Goal: Task Accomplishment & Management: Use online tool/utility

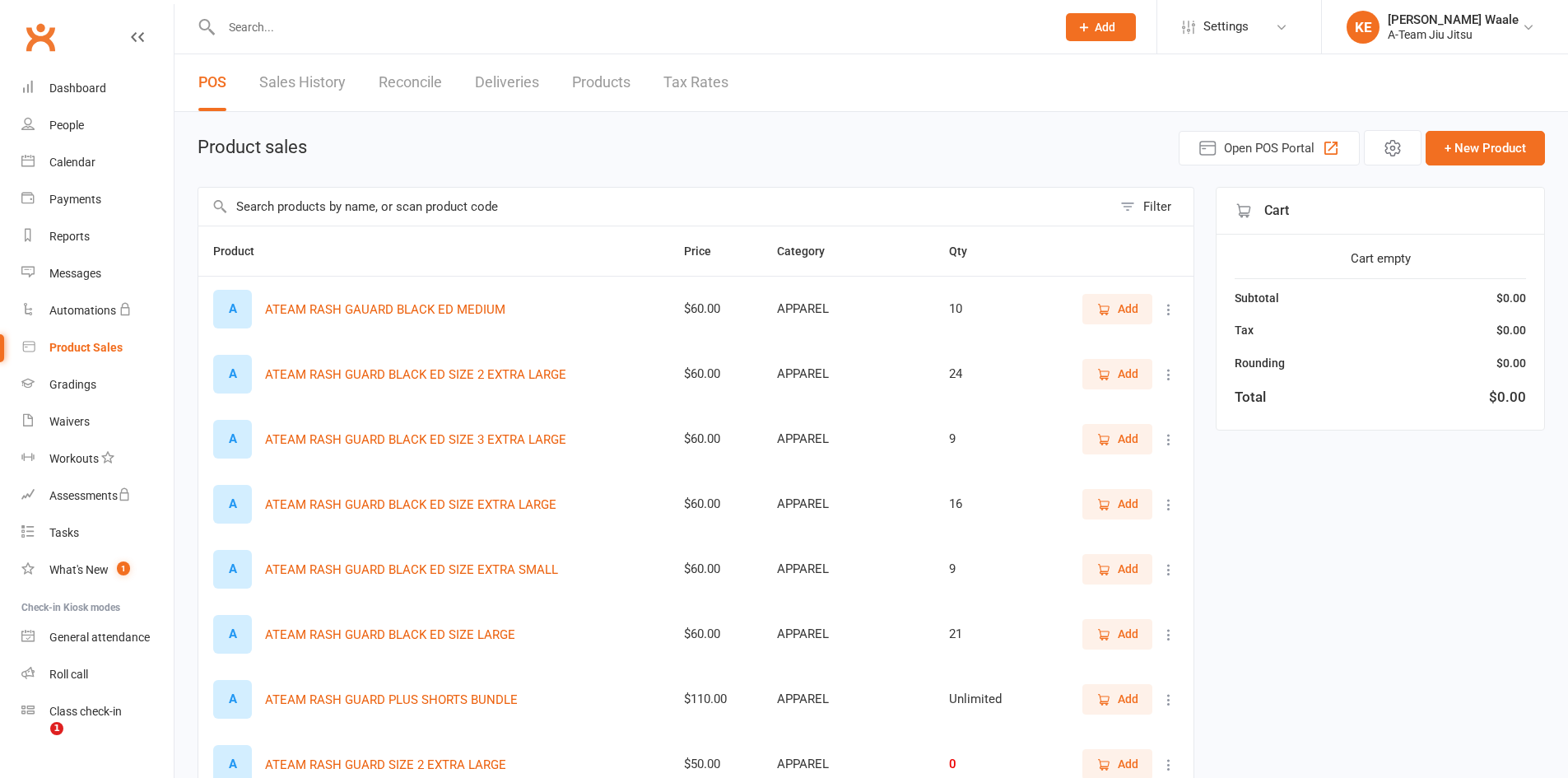
select select "50"
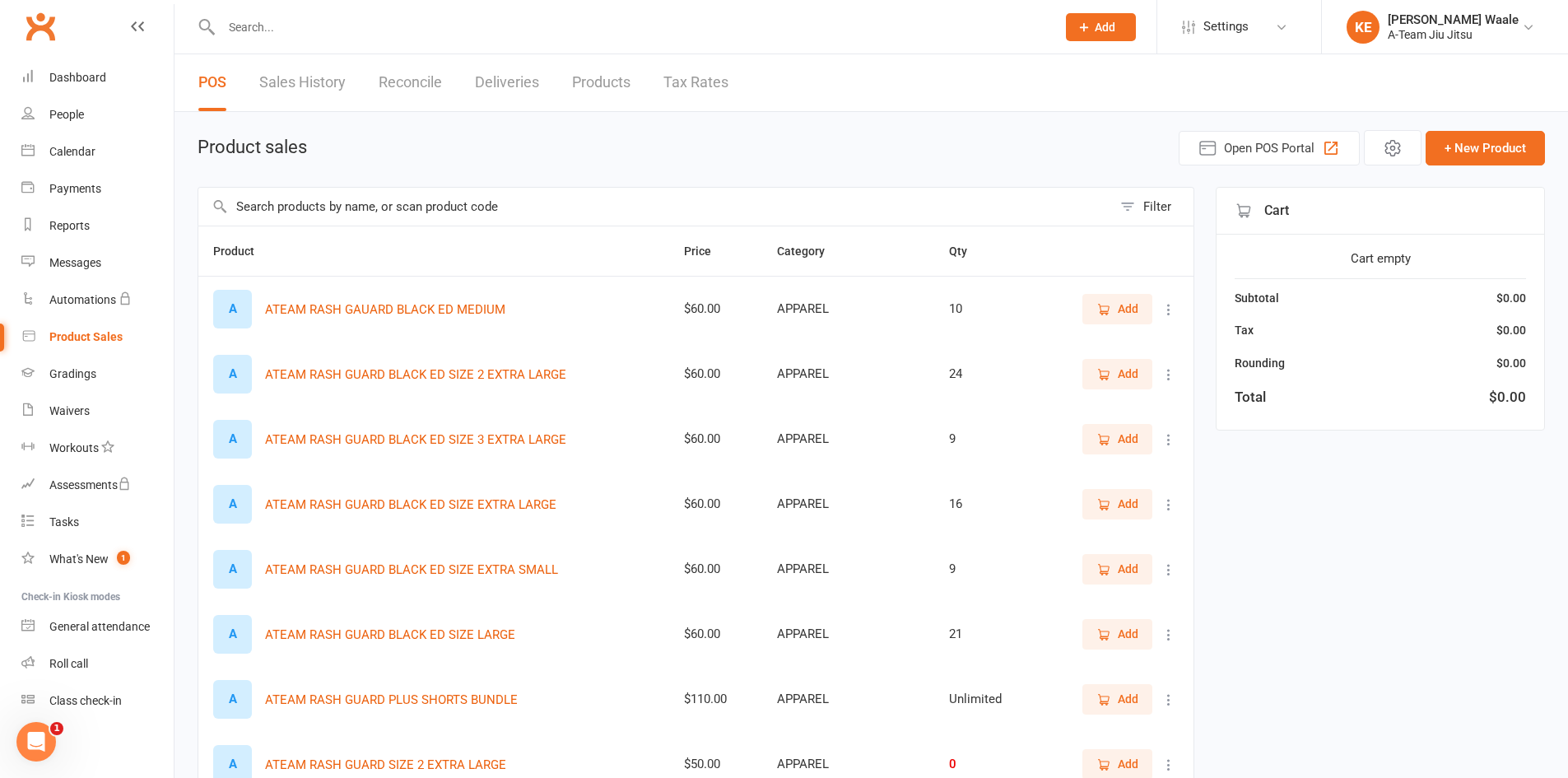
scroll to position [14, 0]
click at [87, 618] on div "General attendance" at bounding box center [99, 624] width 100 height 14
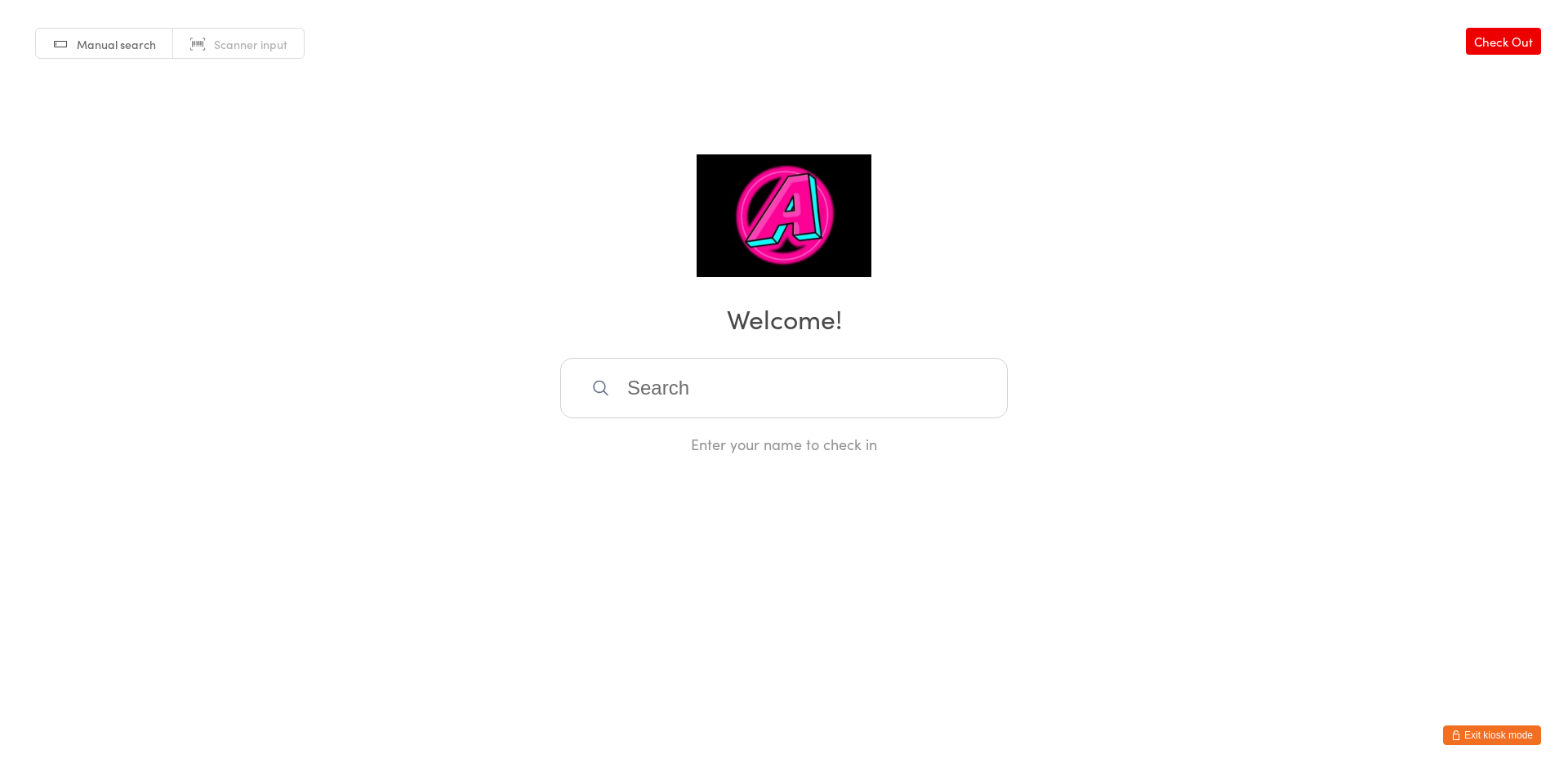
click at [737, 397] on input "search" at bounding box center [784, 388] width 448 height 61
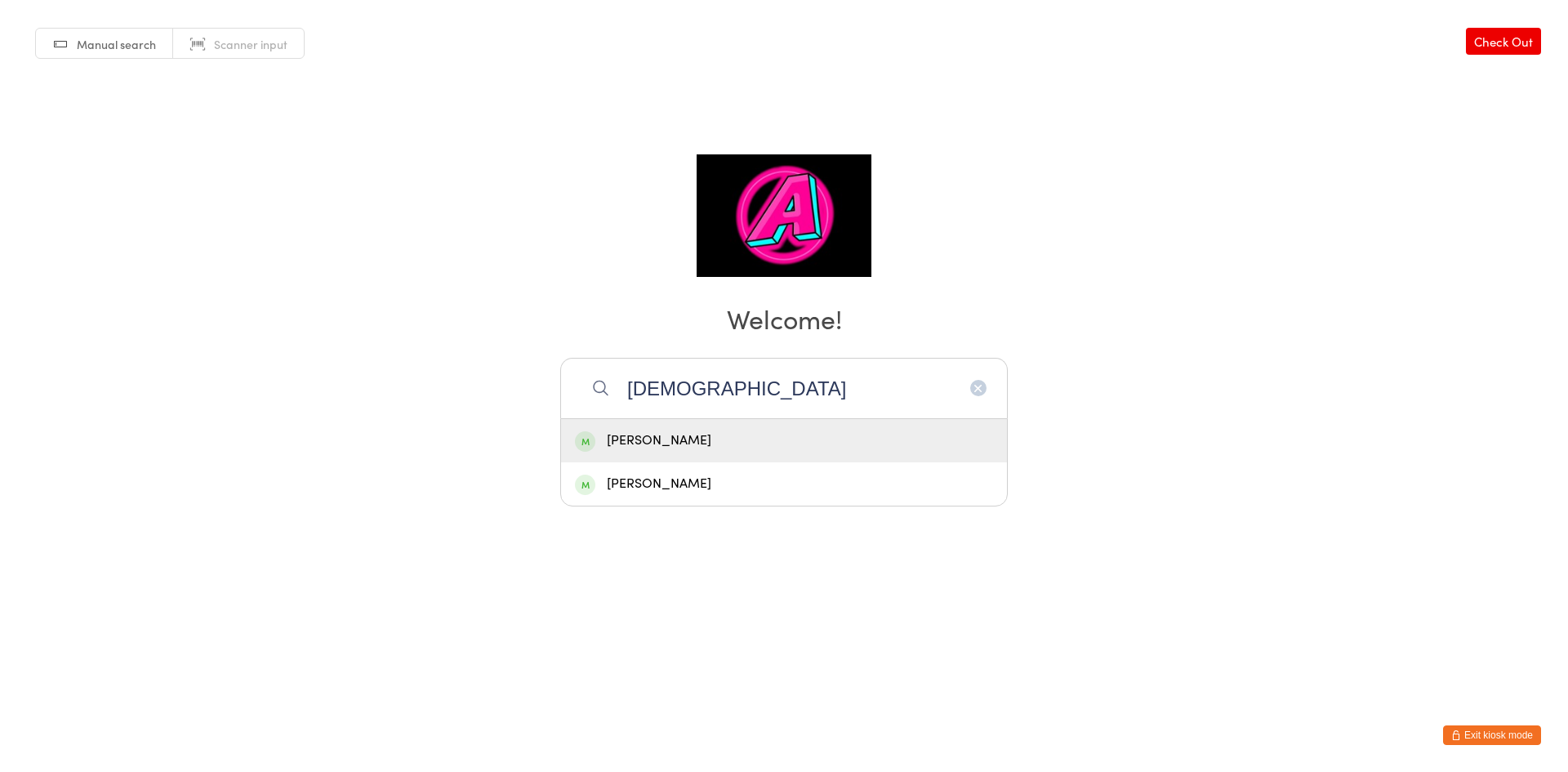
type input "[DEMOGRAPHIC_DATA]"
click at [731, 441] on div "[PERSON_NAME]" at bounding box center [784, 440] width 418 height 22
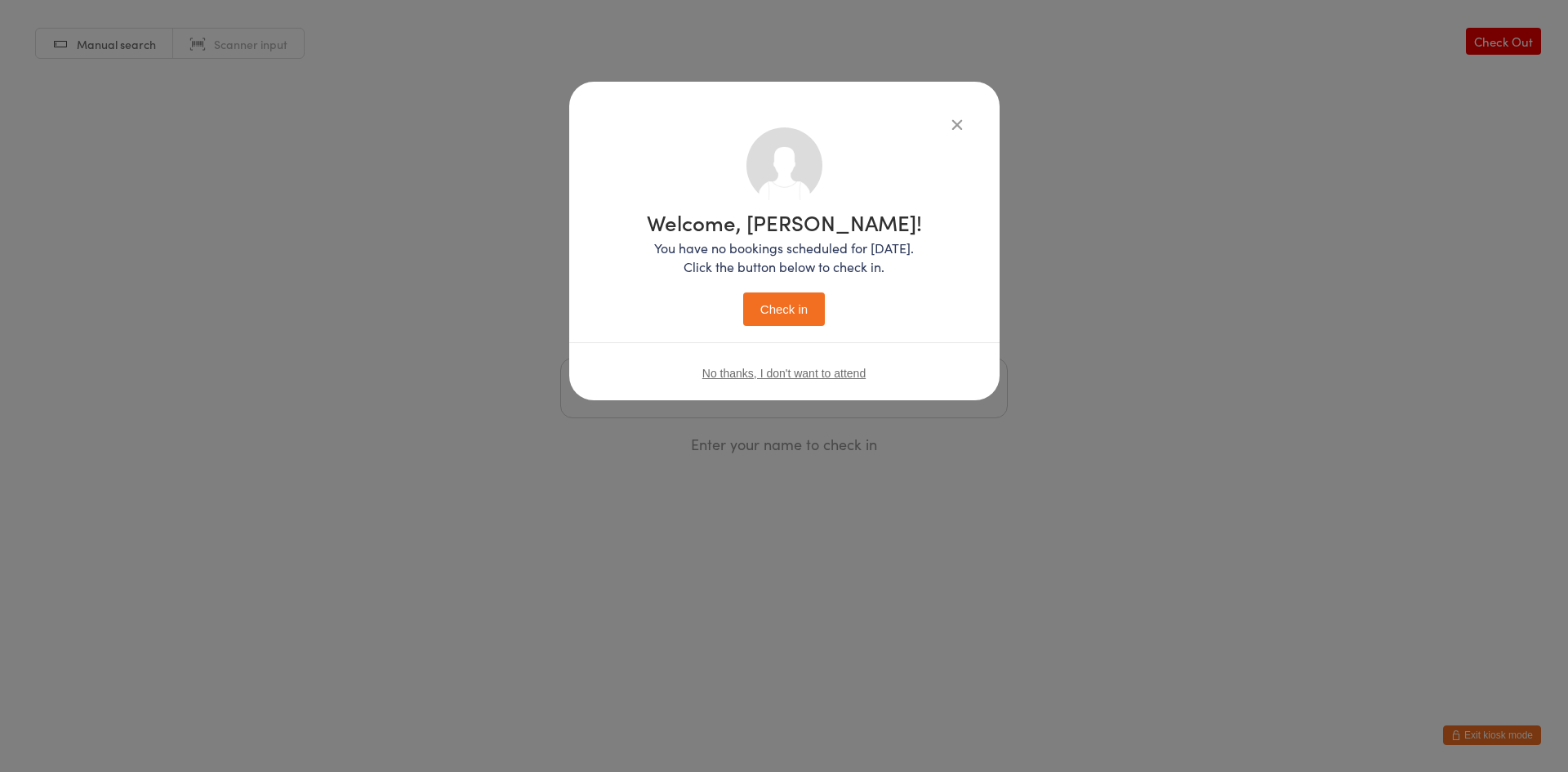
click at [777, 320] on button "Check in" at bounding box center [784, 309] width 82 height 34
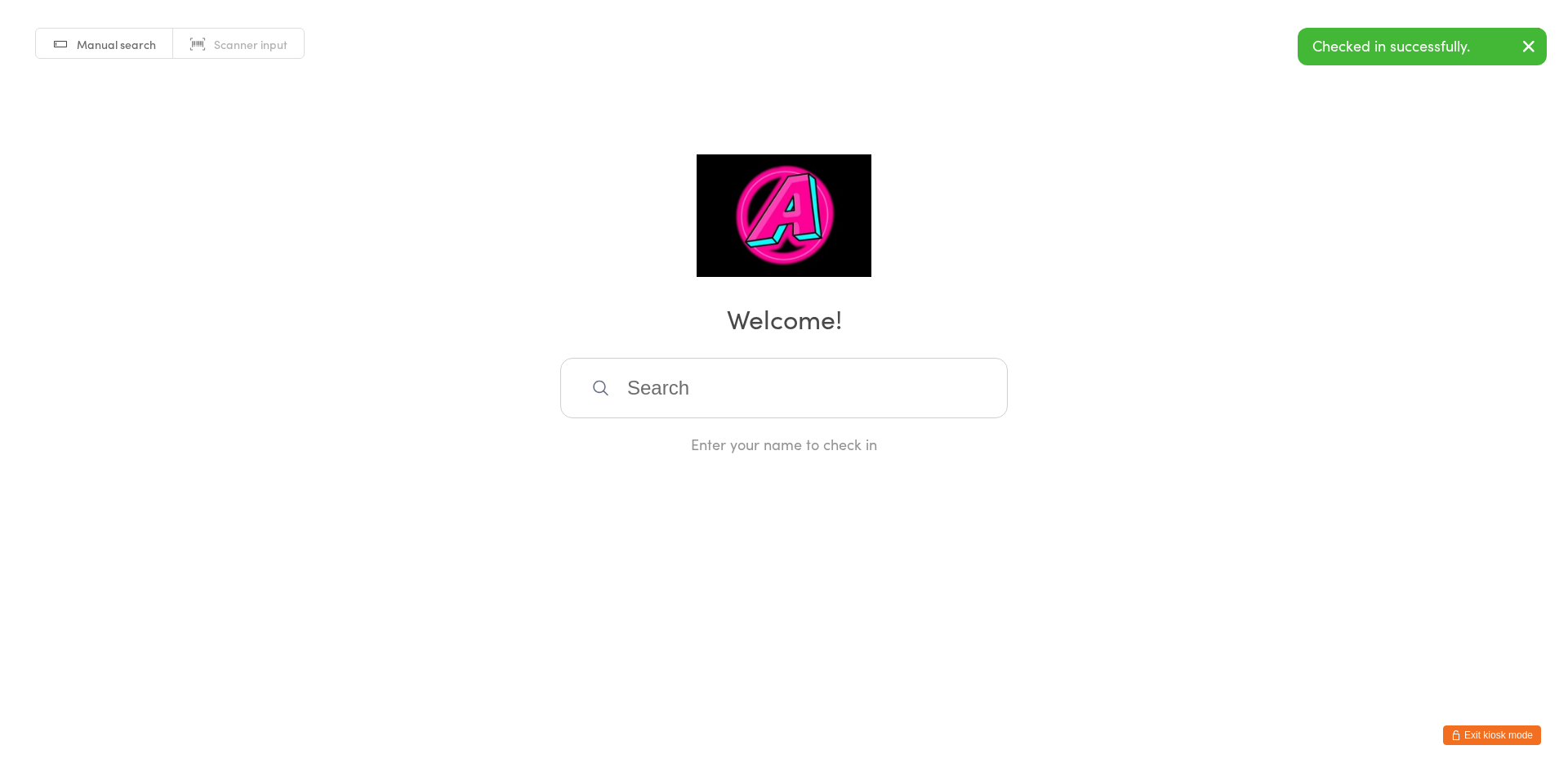
click at [740, 411] on input "search" at bounding box center [784, 388] width 448 height 61
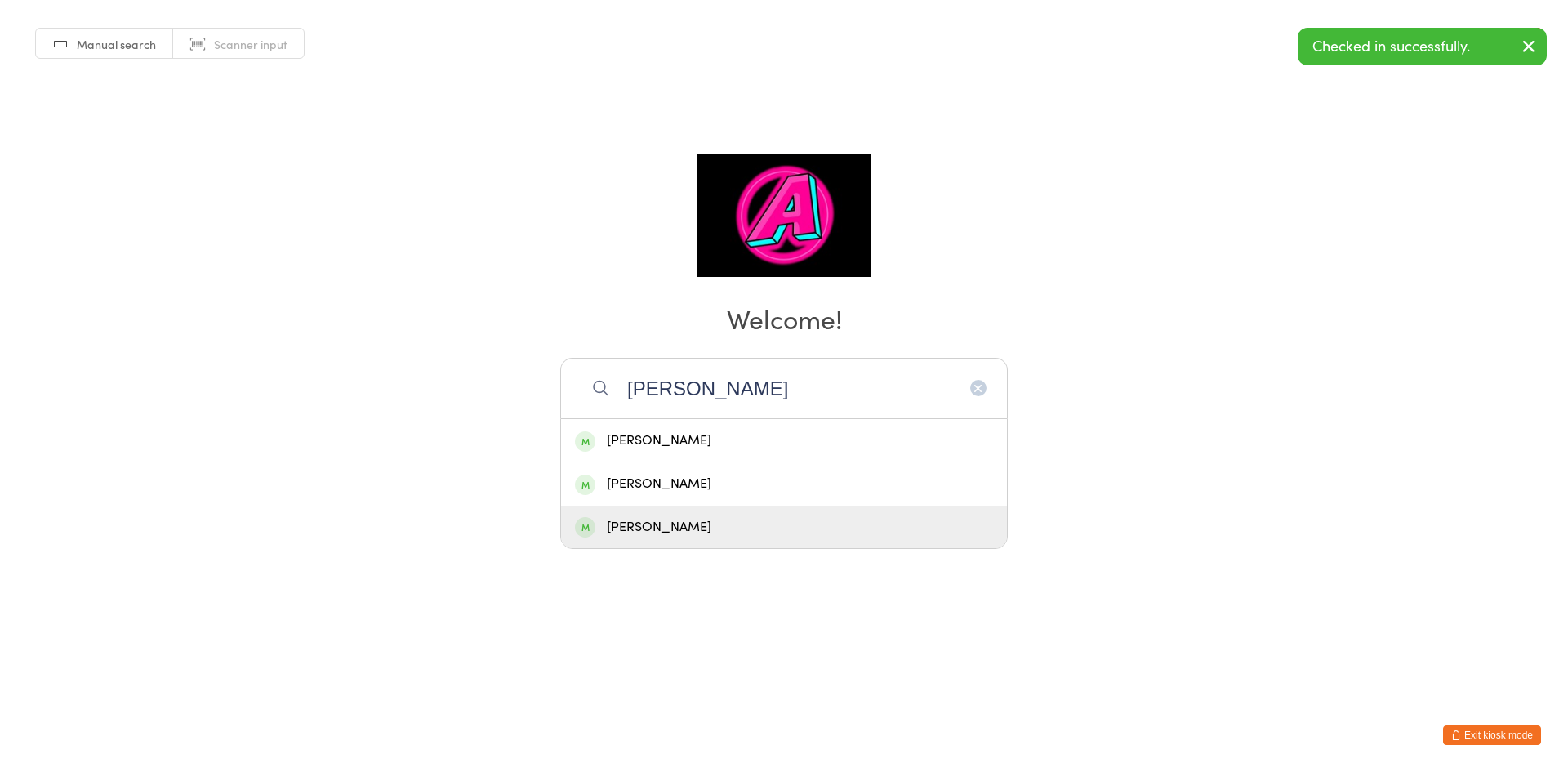
type input "[PERSON_NAME]"
click at [730, 513] on div "[PERSON_NAME]" at bounding box center [784, 527] width 446 height 43
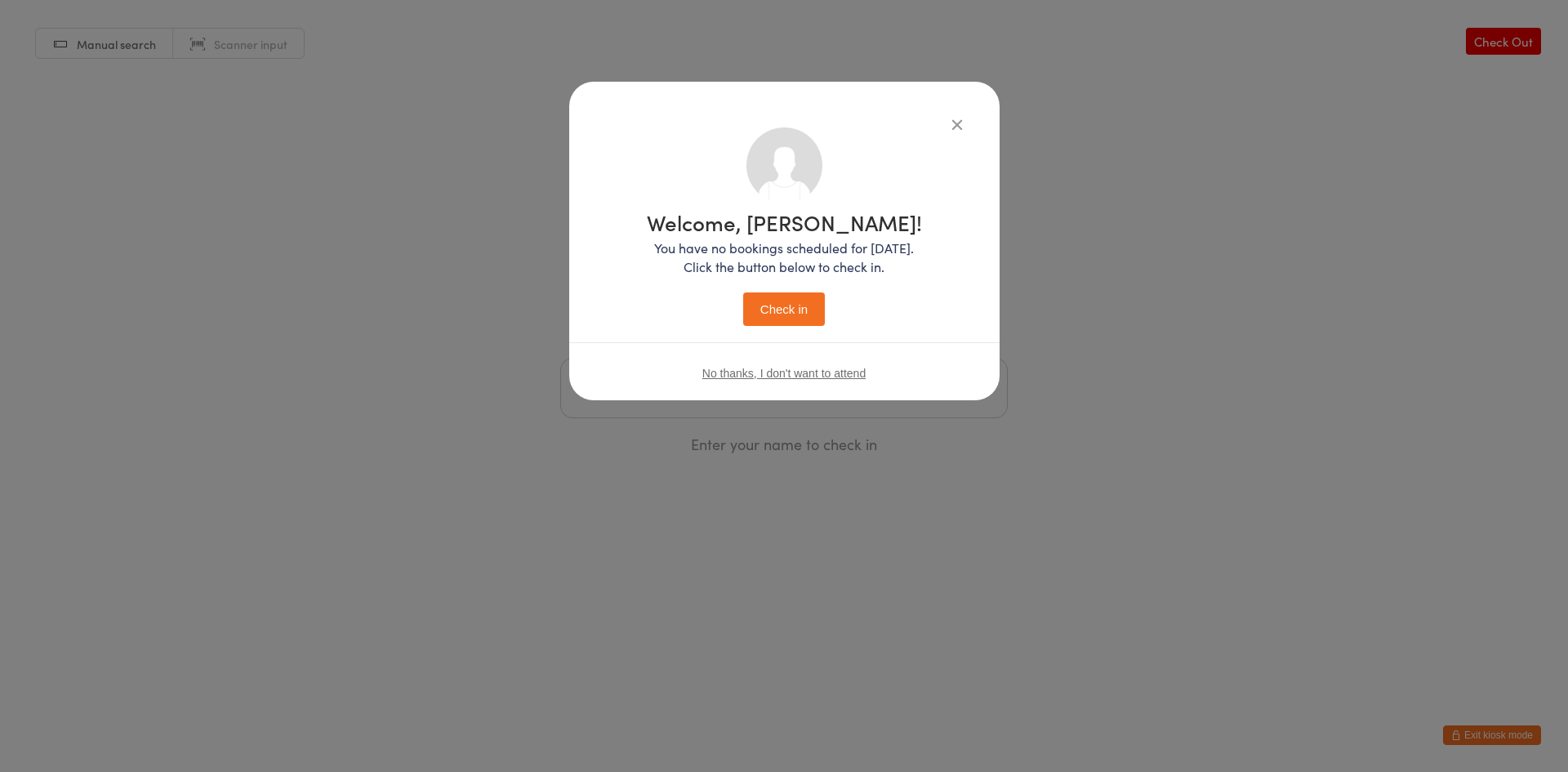
click at [785, 308] on button "Check in" at bounding box center [784, 309] width 82 height 34
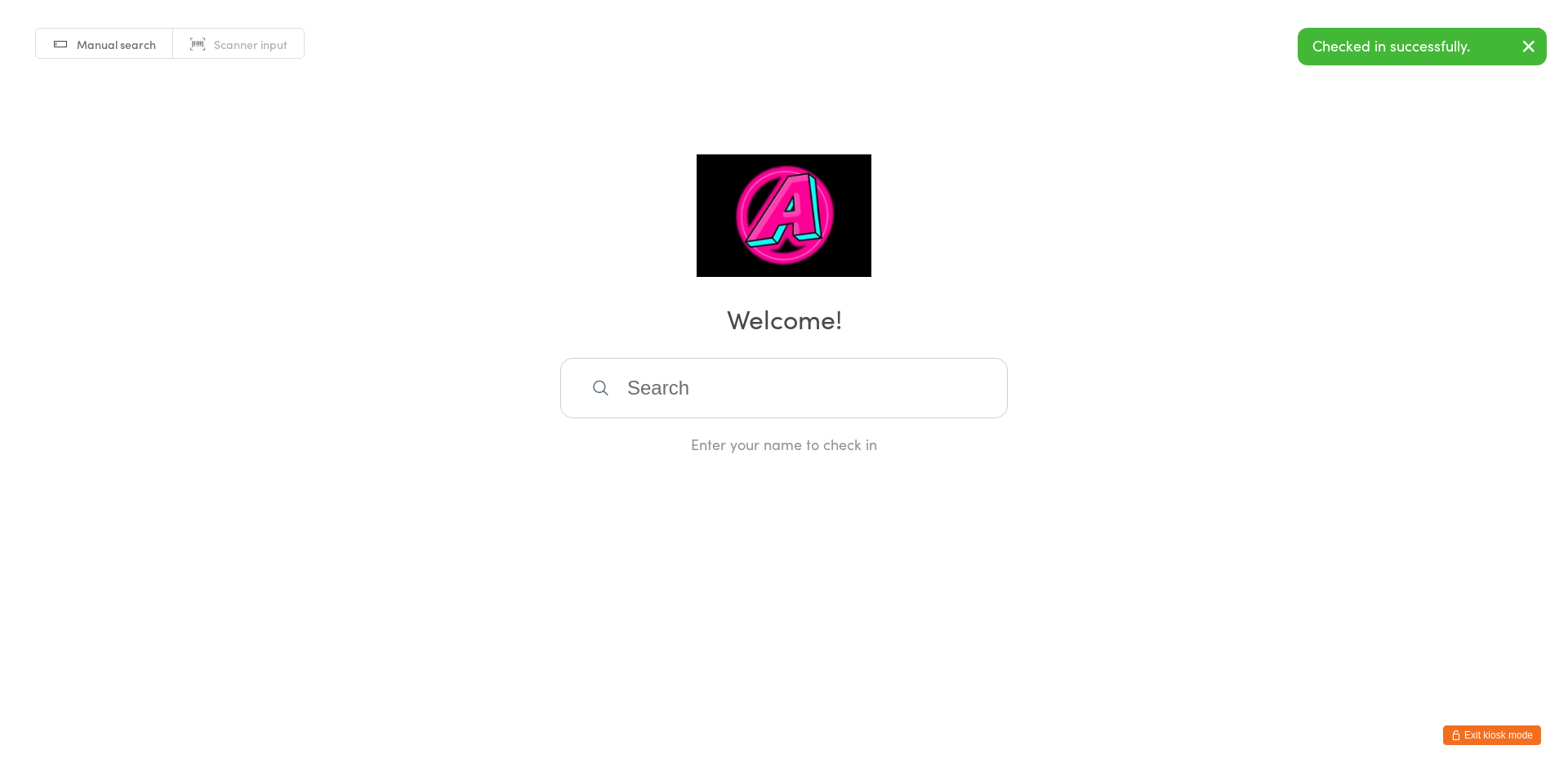
click at [738, 387] on input "search" at bounding box center [784, 388] width 448 height 61
type input "[PERSON_NAME]"
click at [724, 439] on div "[PERSON_NAME]" at bounding box center [784, 440] width 418 height 22
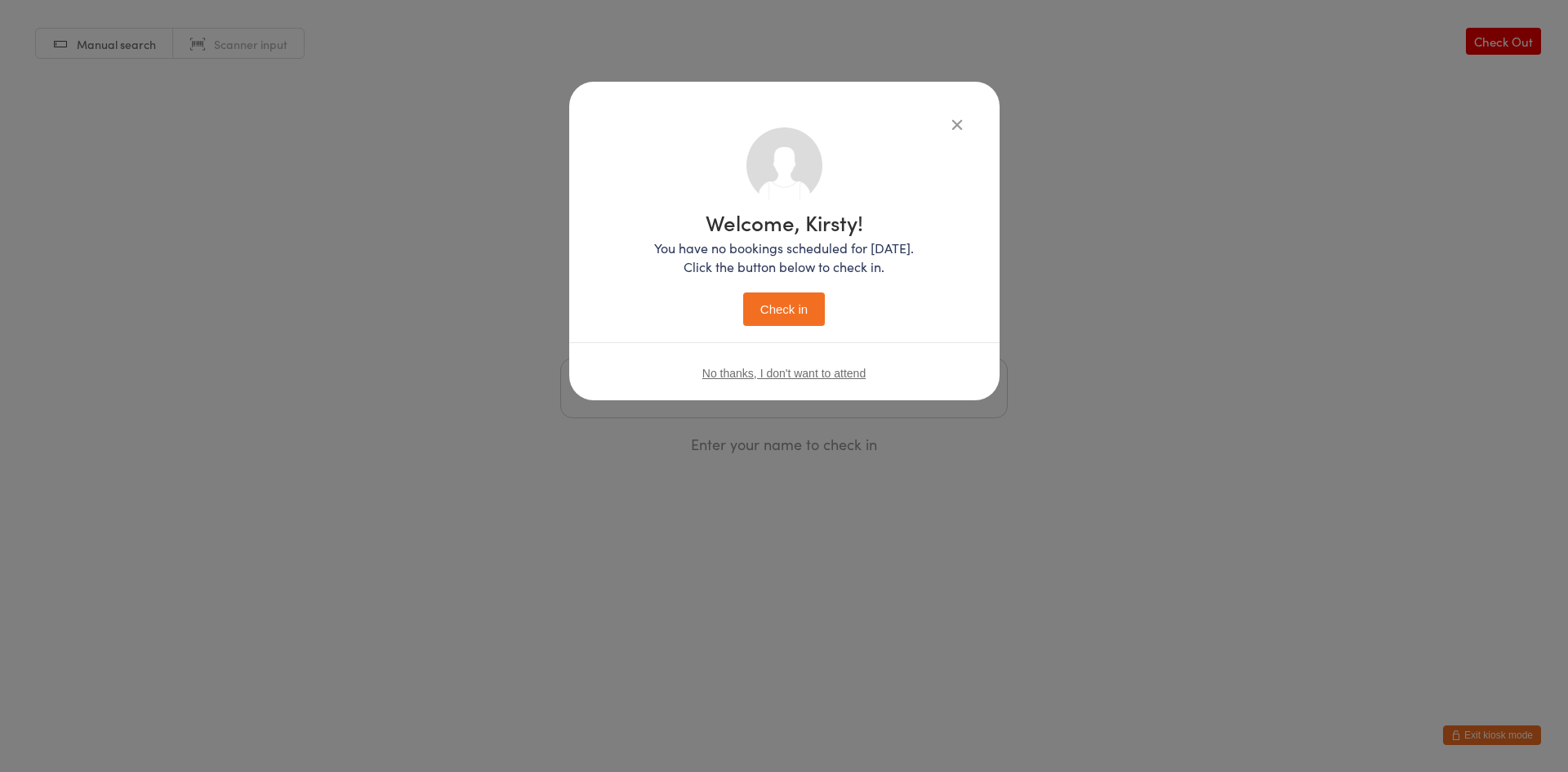
click at [790, 314] on button "Check in" at bounding box center [784, 309] width 82 height 34
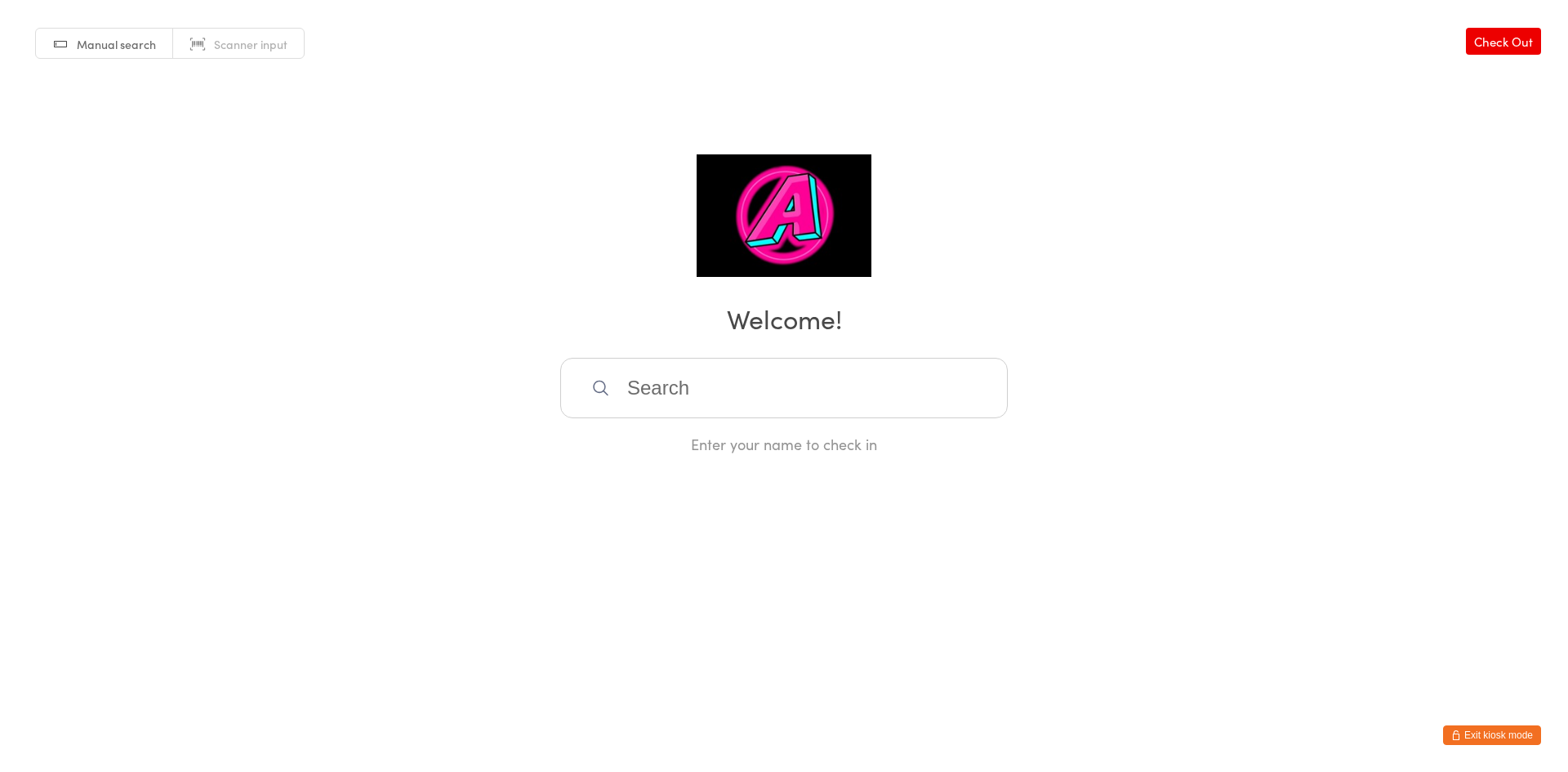
click at [1519, 740] on button "Exit kiosk mode" at bounding box center [1491, 734] width 98 height 19
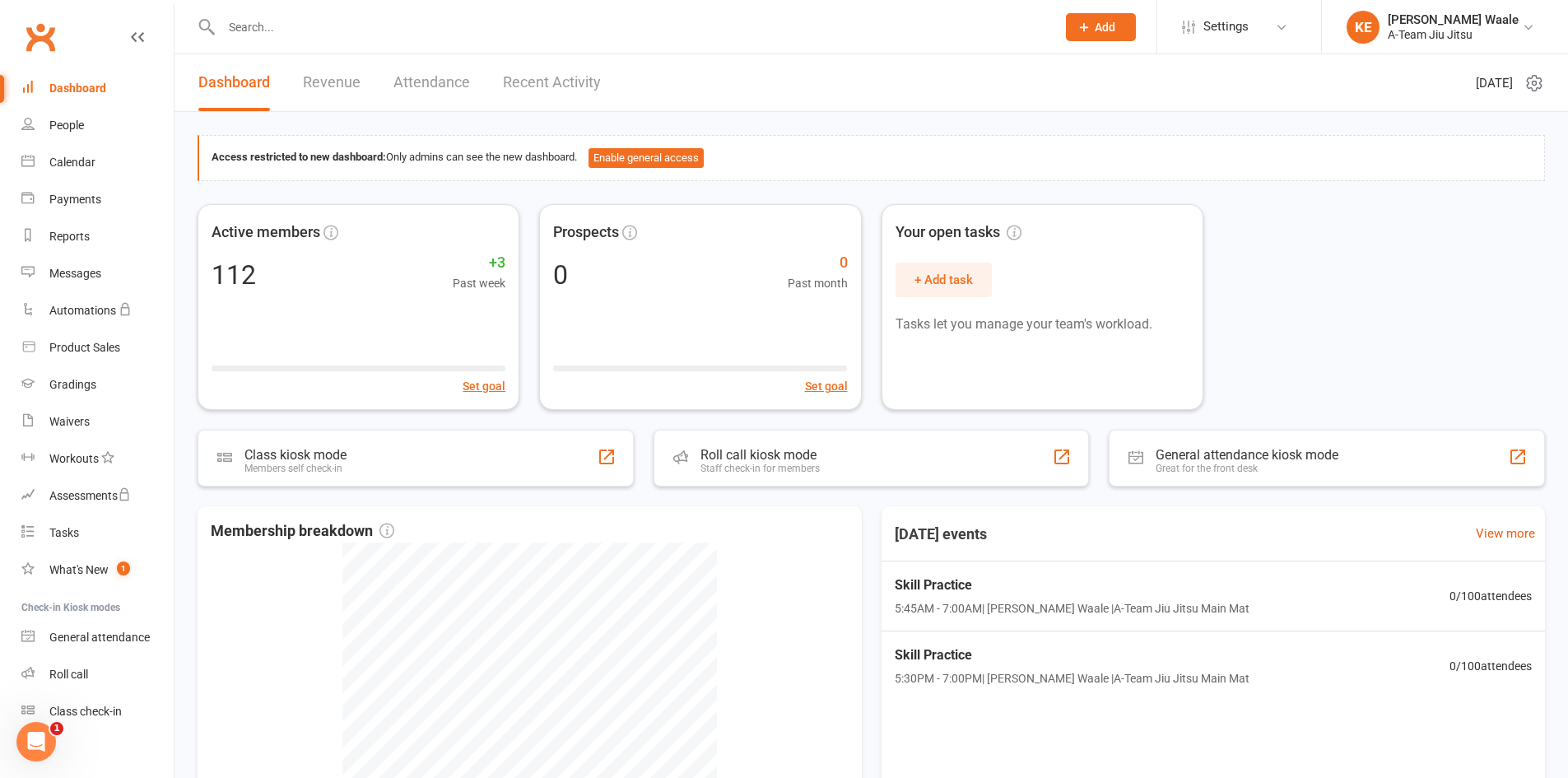
click at [1166, 76] on header "Dashboard Revenue Attendance Recent Activity [DATE]" at bounding box center [871, 83] width 1393 height 58
